Goal: Find specific page/section: Find specific page/section

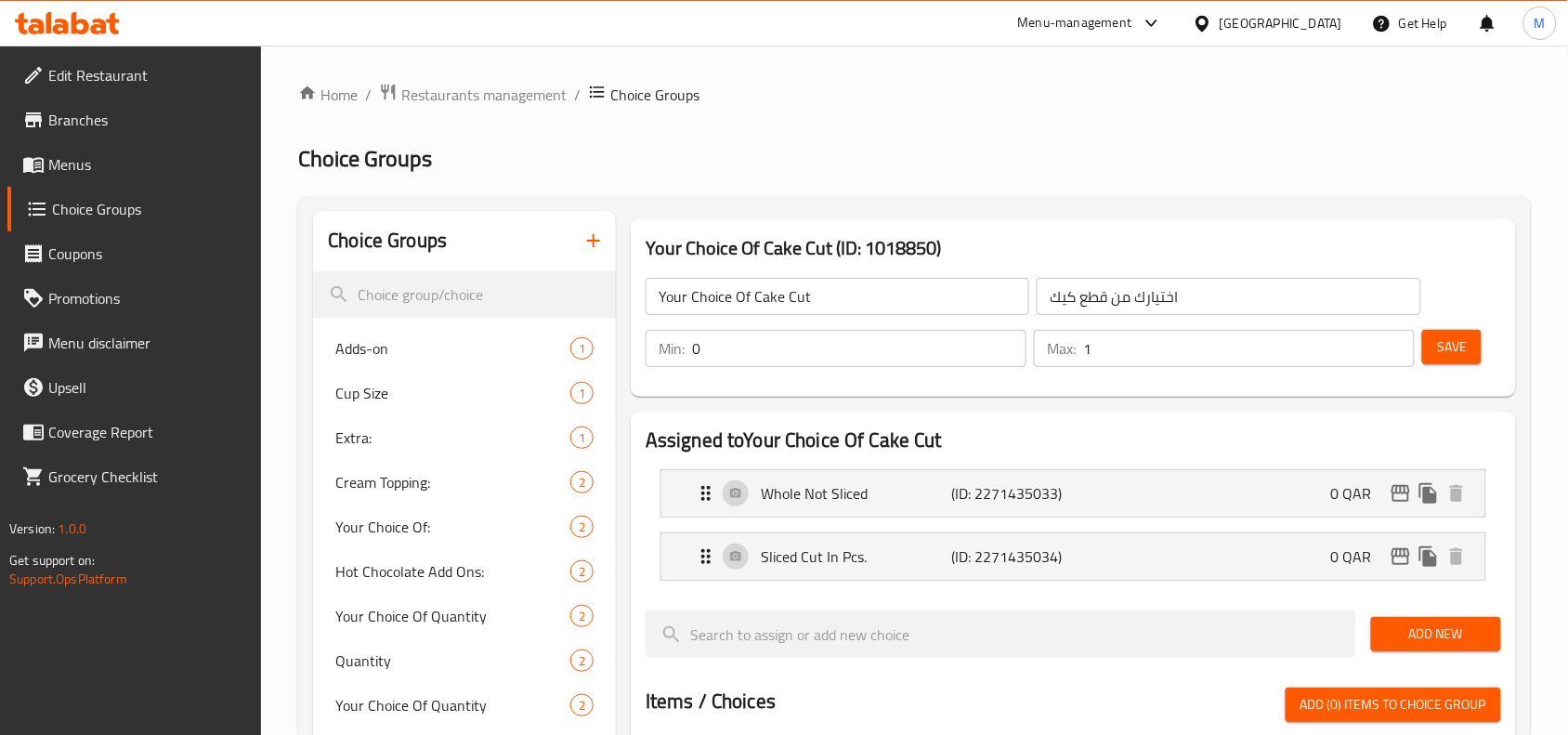
click at [1326, 35] on div "[GEOGRAPHIC_DATA]" at bounding box center [1267, 23] width 179 height 45
click at [1322, 29] on div "[GEOGRAPHIC_DATA]" at bounding box center [1281, 23] width 122 height 20
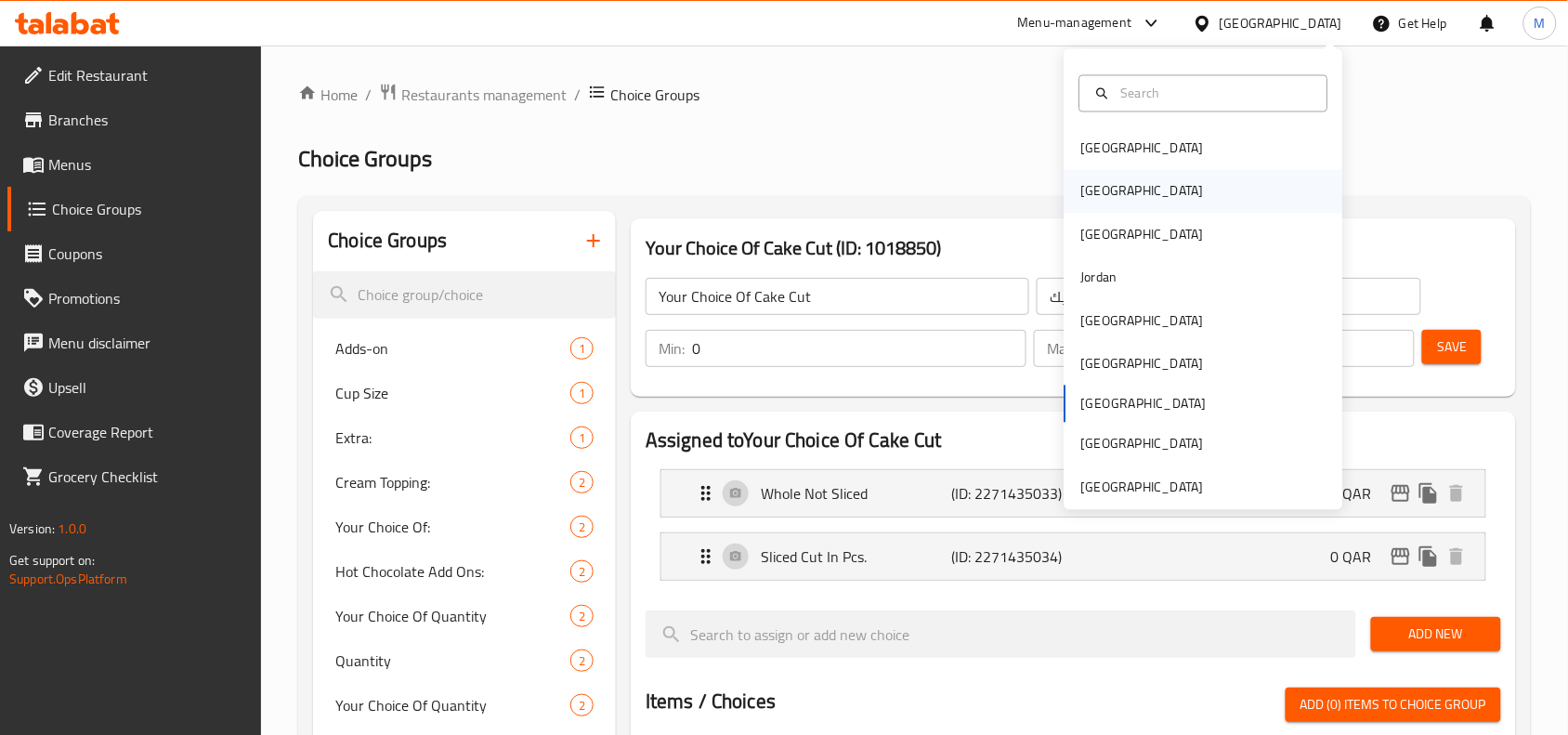
click at [1124, 188] on div "[GEOGRAPHIC_DATA]" at bounding box center [1203, 191] width 279 height 43
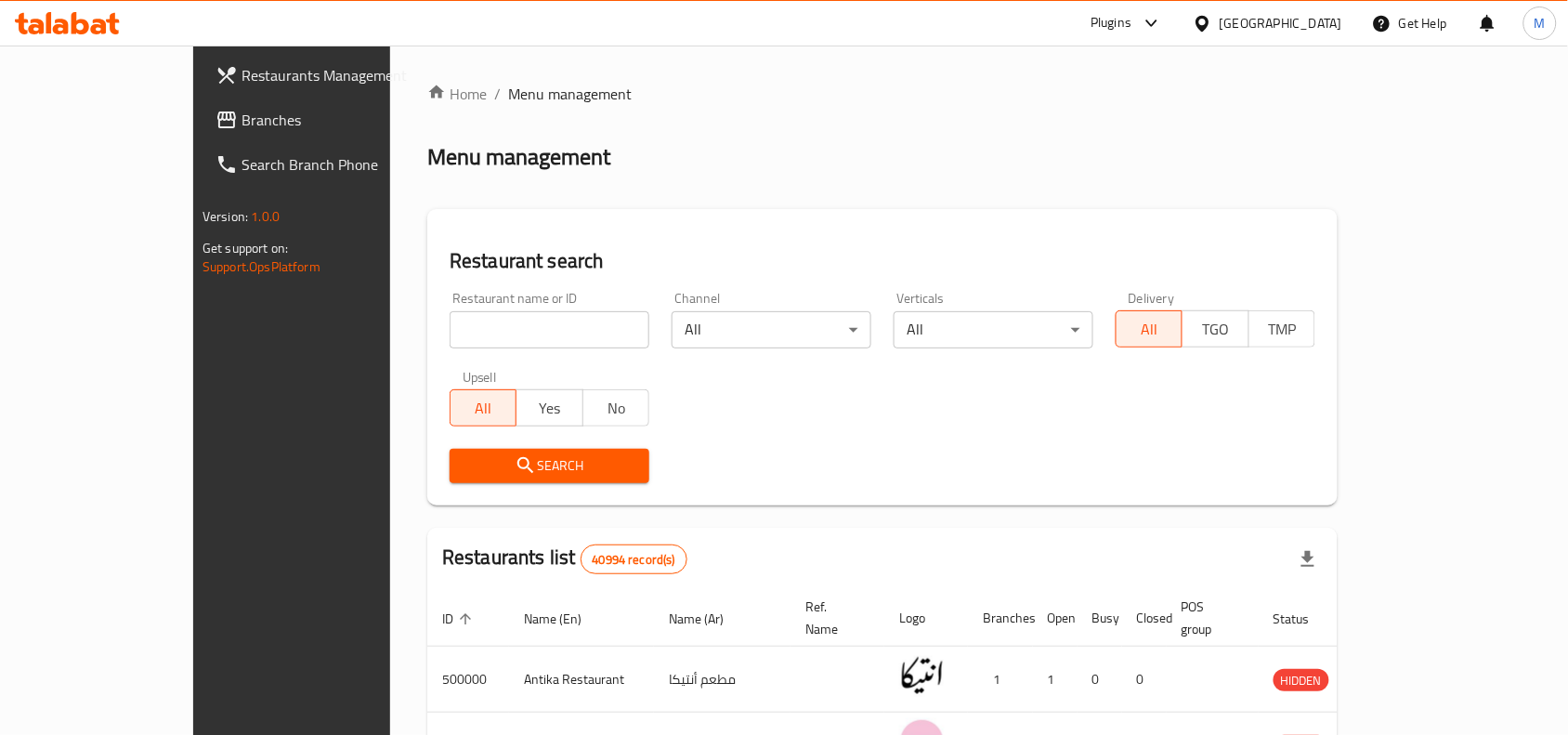
click at [241, 126] on span "Branches" at bounding box center [341, 119] width 199 height 22
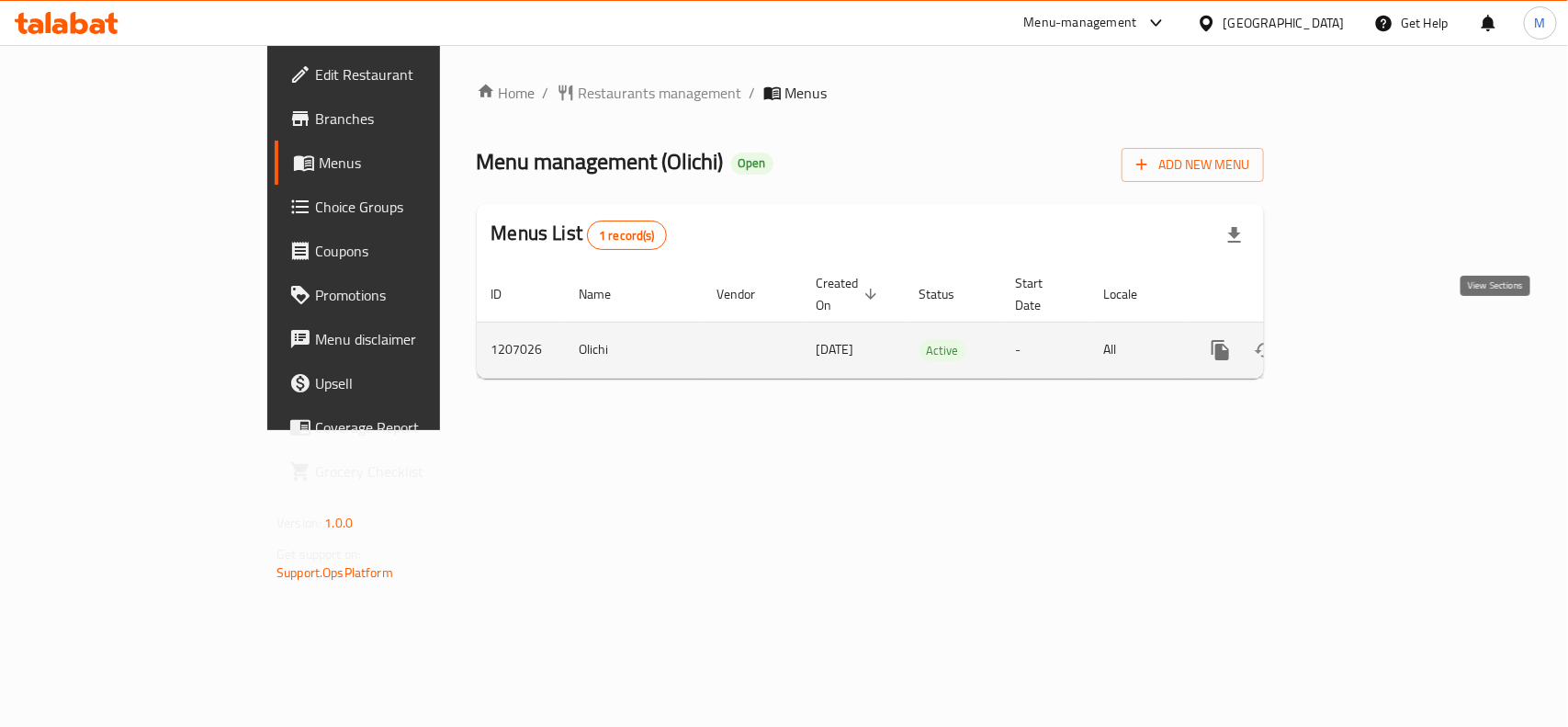
click at [1364, 339] on icon "enhanced table" at bounding box center [1353, 349] width 22 height 22
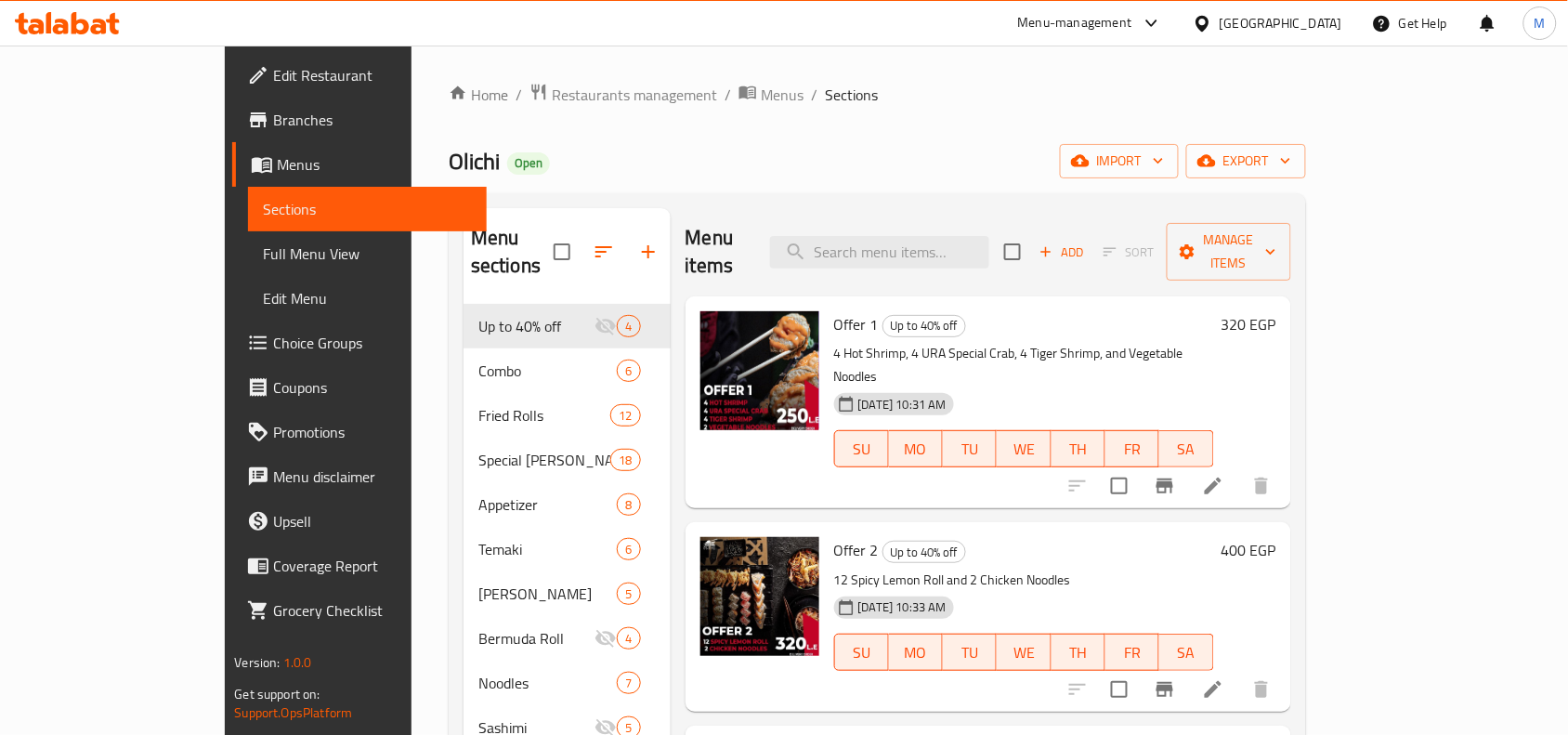
click at [273, 122] on span "Branches" at bounding box center [372, 119] width 199 height 22
